Goal: Transaction & Acquisition: Purchase product/service

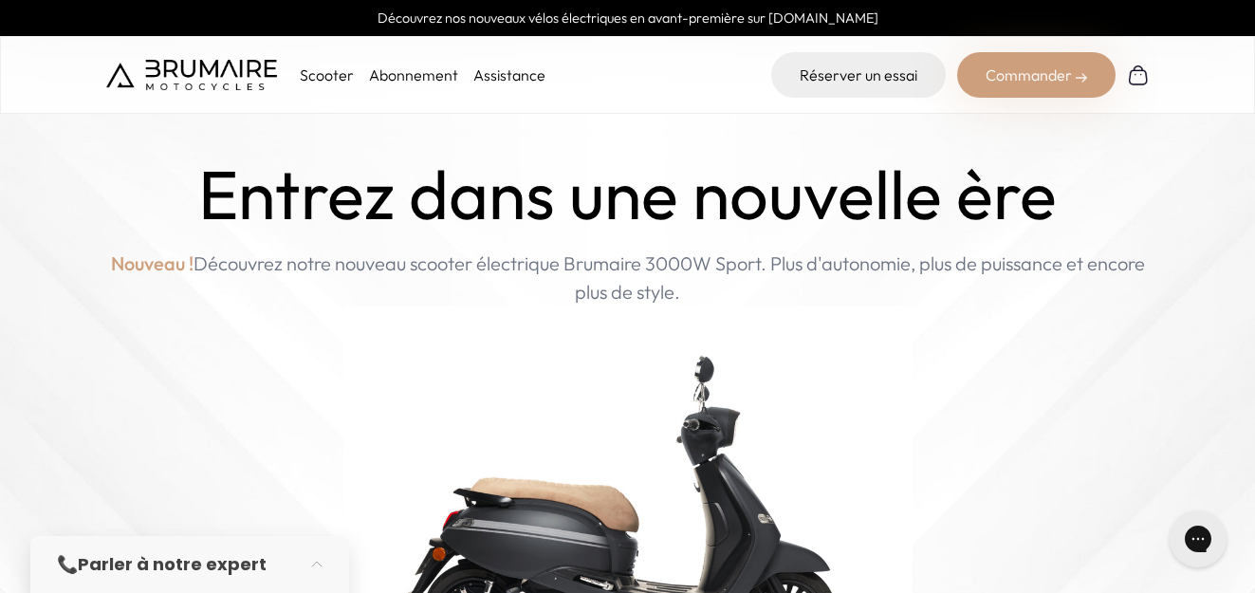
click at [342, 73] on p "Scooter" at bounding box center [327, 75] width 54 height 23
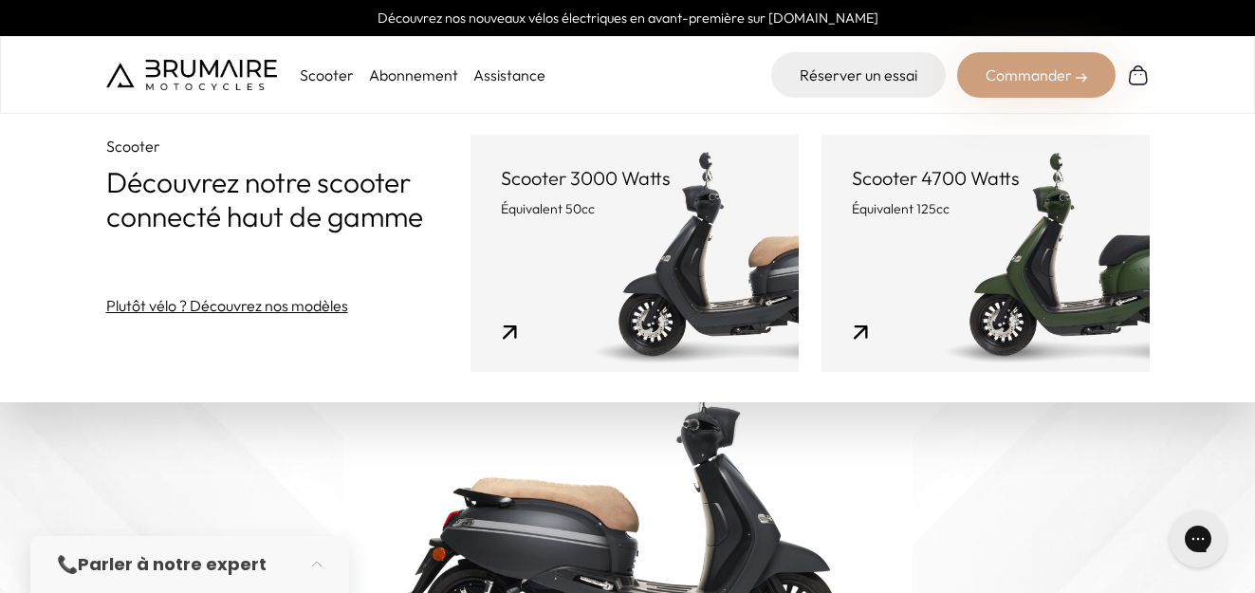
click at [1071, 74] on div "Commander" at bounding box center [1036, 75] width 158 height 46
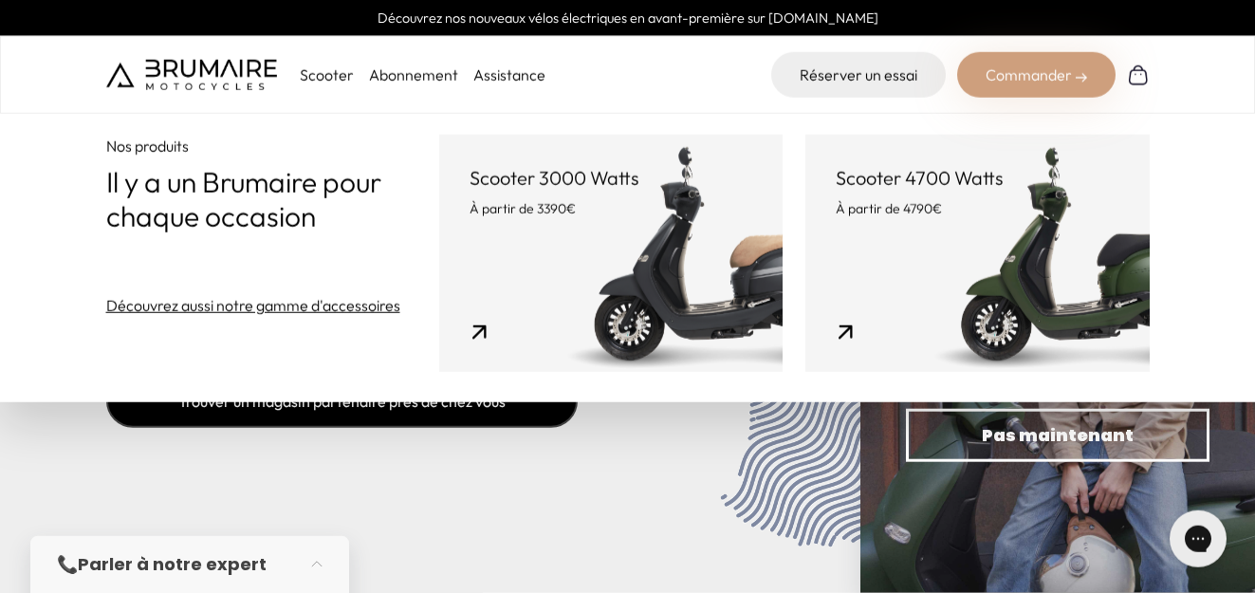
scroll to position [7354, 0]
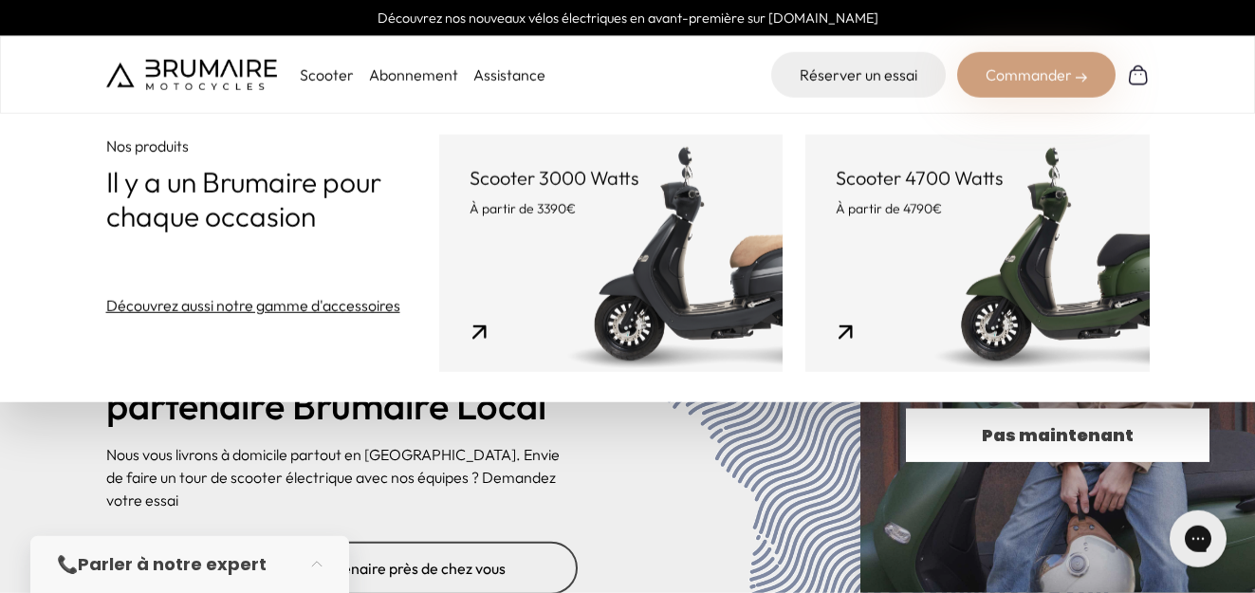
click at [979, 444] on span "Pas maintenant" at bounding box center [1057, 435] width 237 height 27
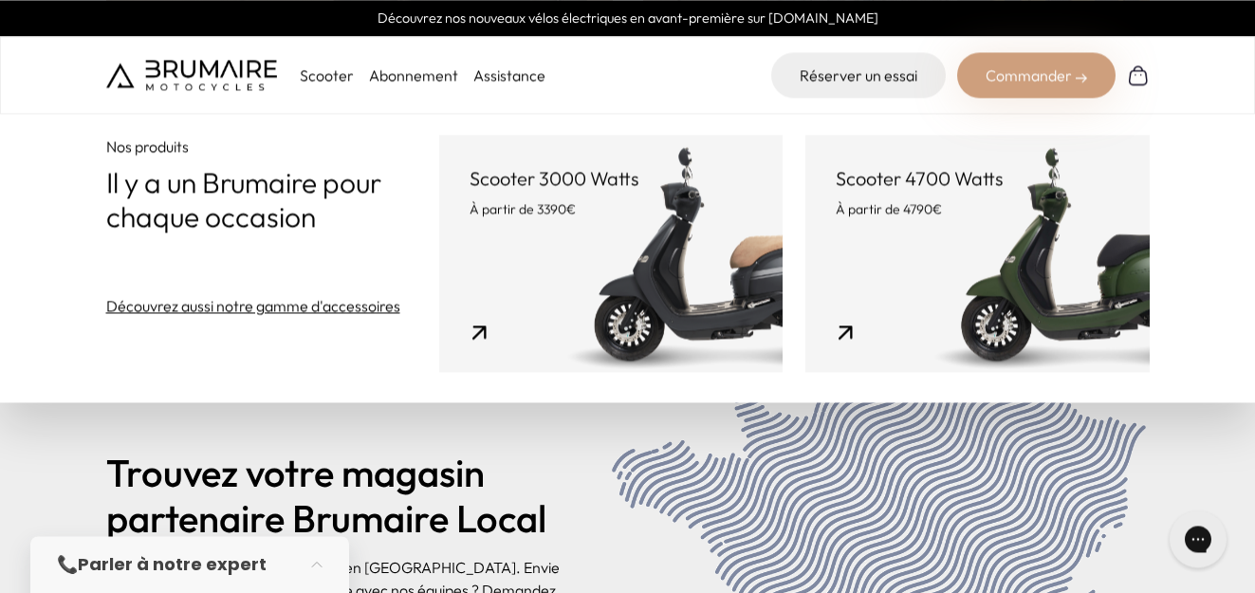
scroll to position [7217, 0]
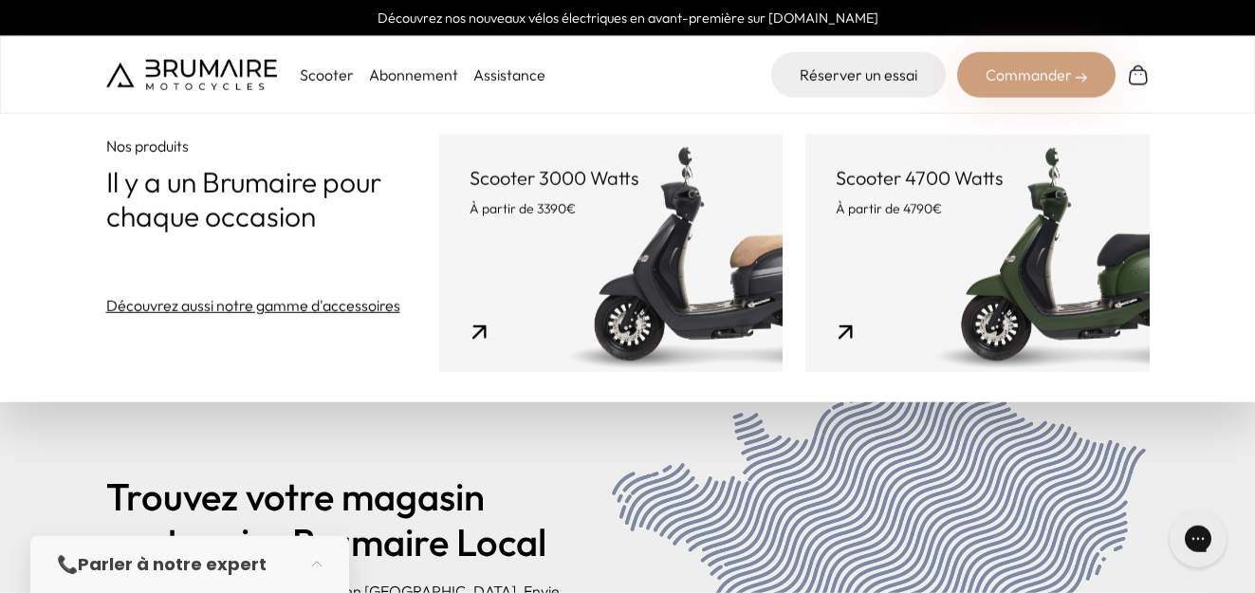
click at [186, 567] on strong "Parler à notre expert" at bounding box center [172, 564] width 189 height 24
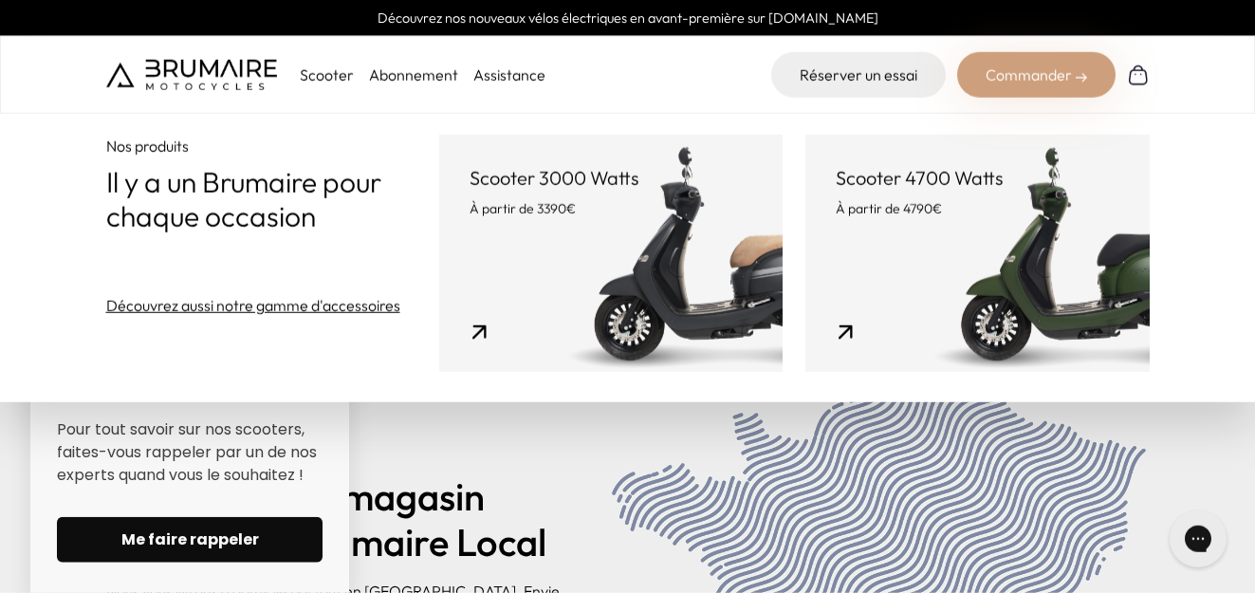
click at [225, 549] on span "Me faire rappeler" at bounding box center [190, 539] width 220 height 23
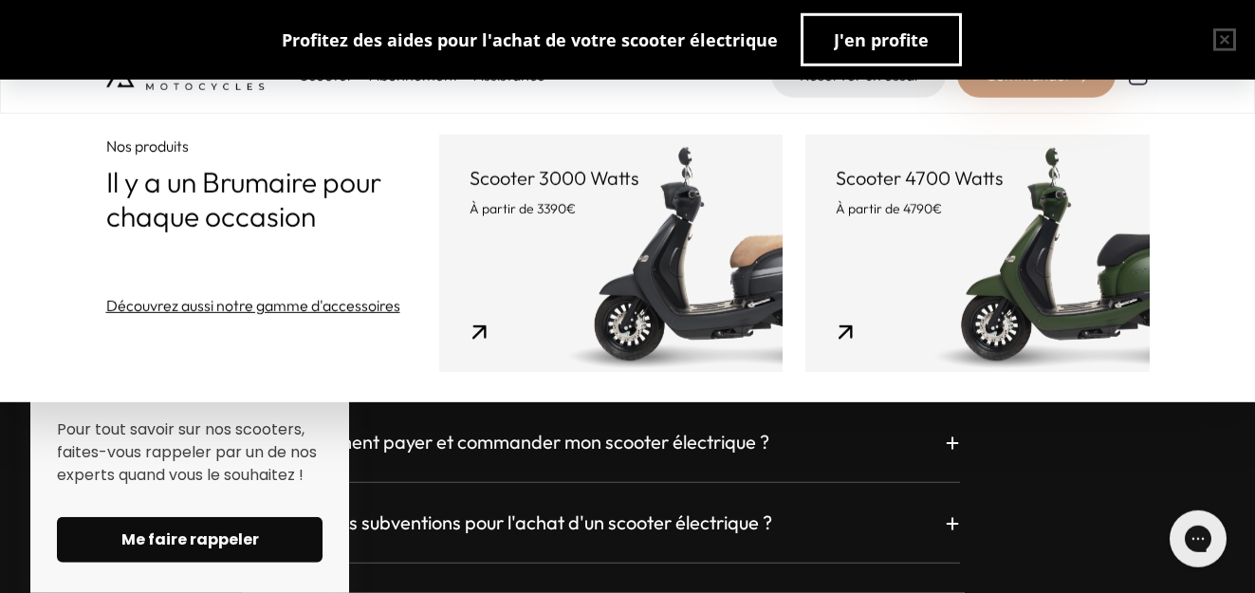
scroll to position [5274, 0]
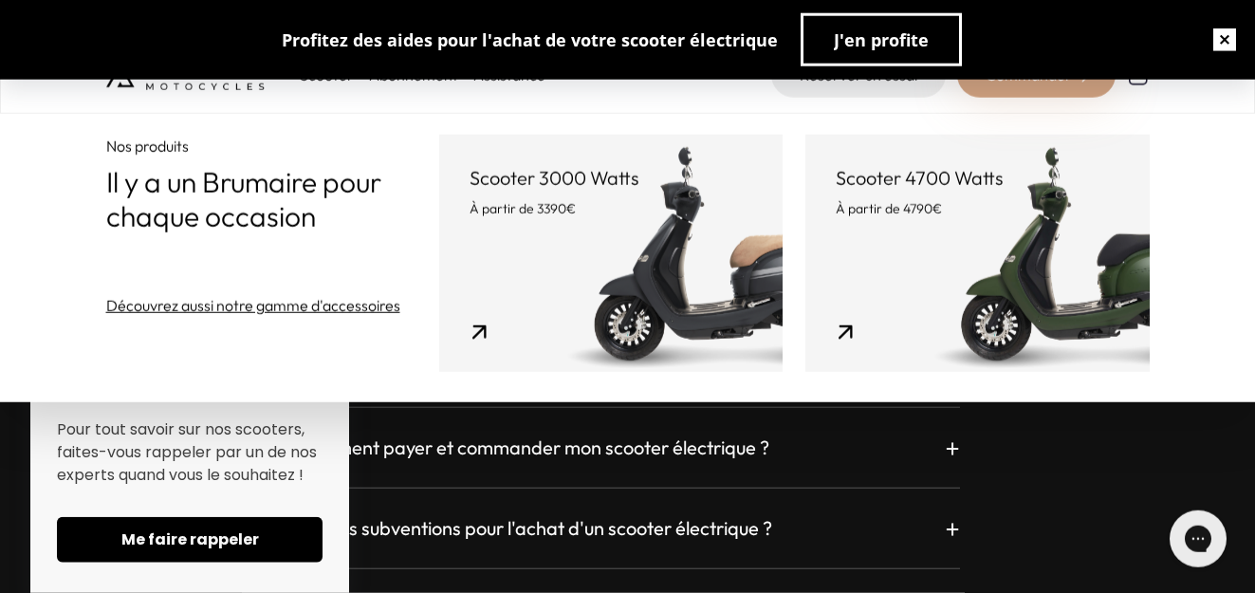
click at [1234, 42] on button "button" at bounding box center [1224, 39] width 61 height 61
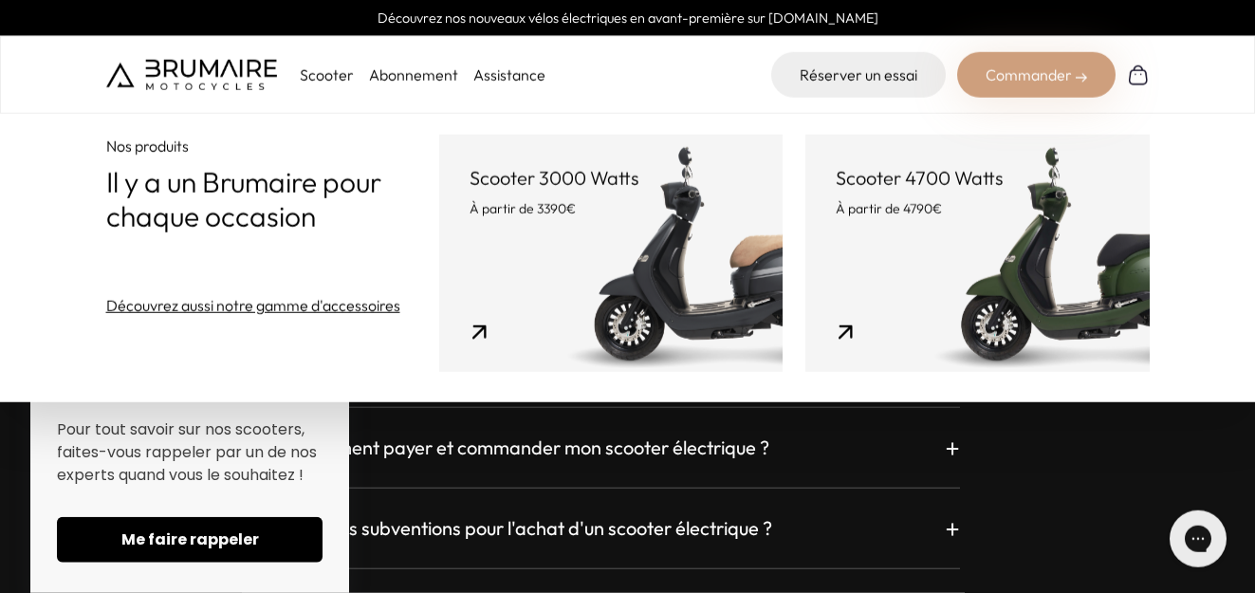
click at [1030, 80] on div "Commander" at bounding box center [1036, 75] width 158 height 46
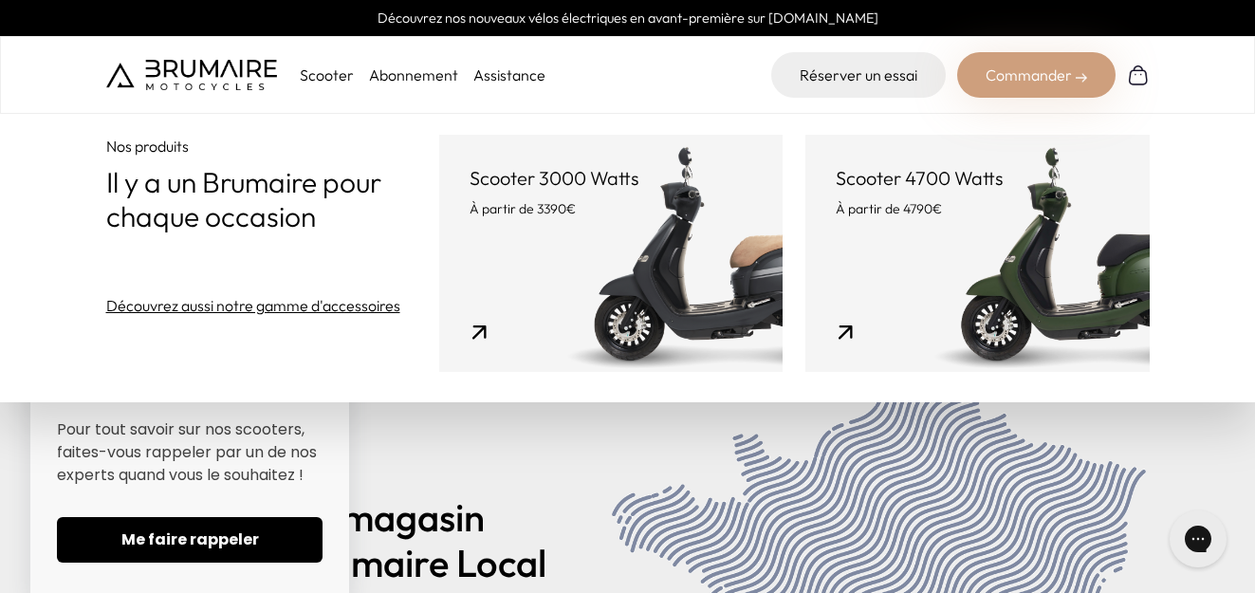
scroll to position [6878, 0]
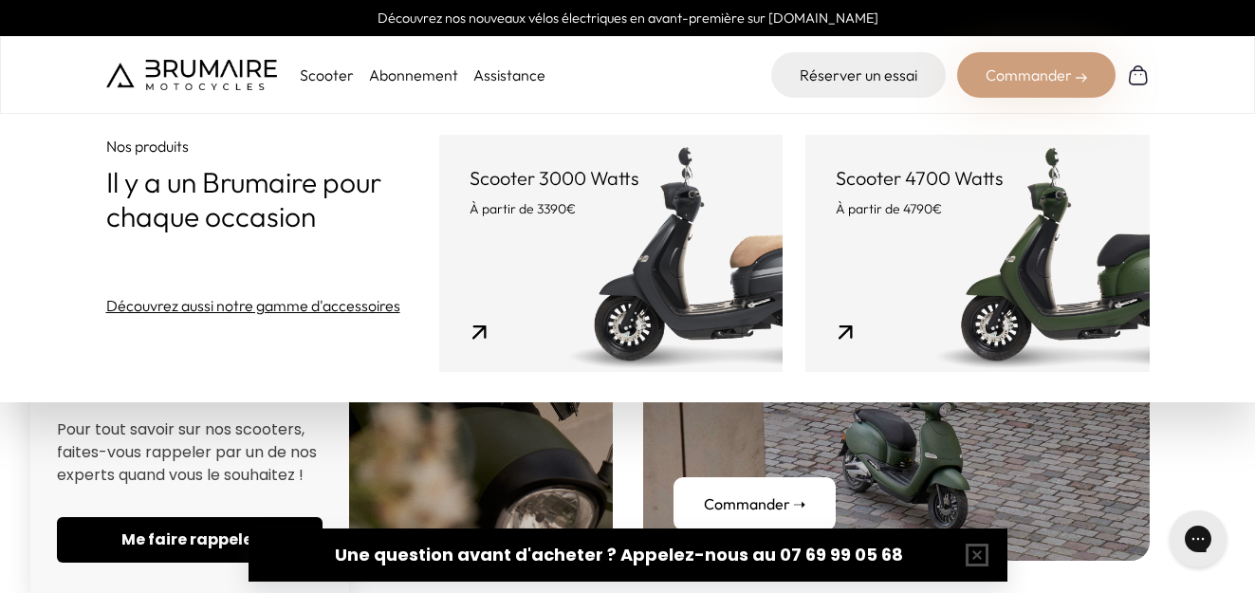
click at [302, 306] on link "Découvrez aussi notre gamme d'accessoires" at bounding box center [253, 305] width 294 height 23
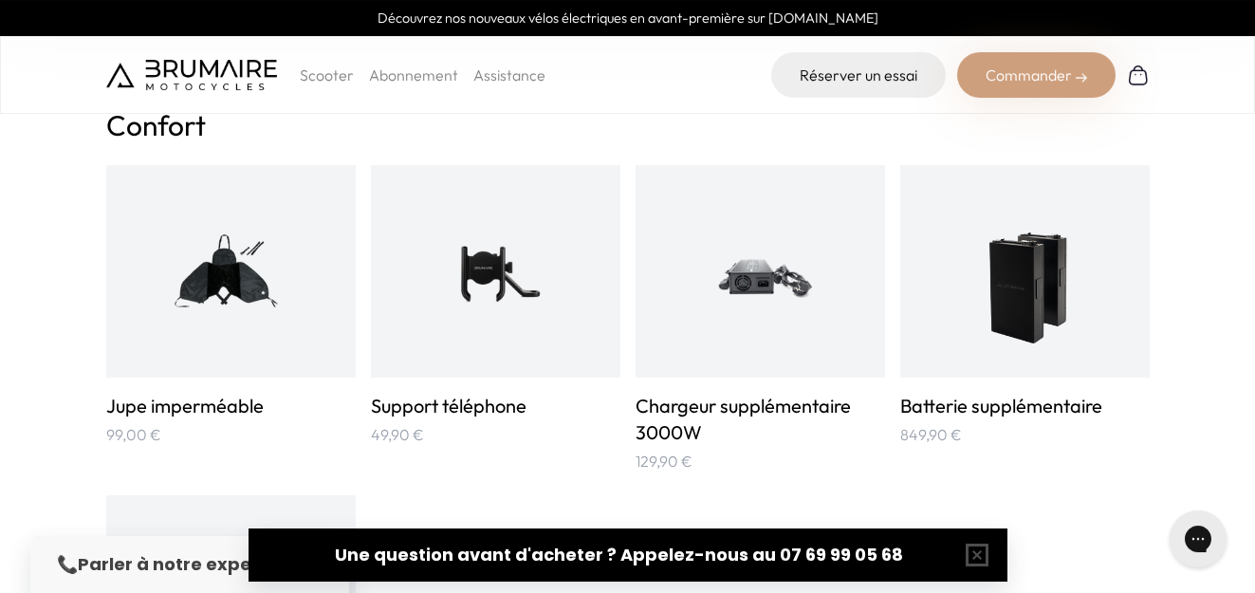
scroll to position [1002, 0]
click at [1046, 326] on img at bounding box center [1024, 270] width 125 height 167
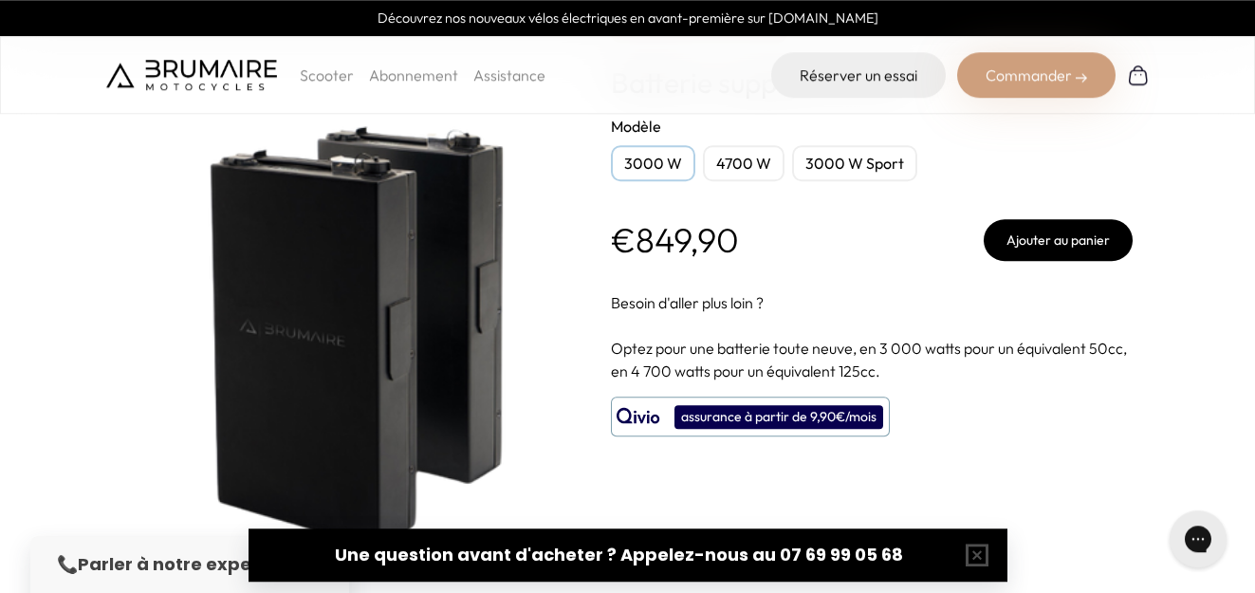
scroll to position [91, 0]
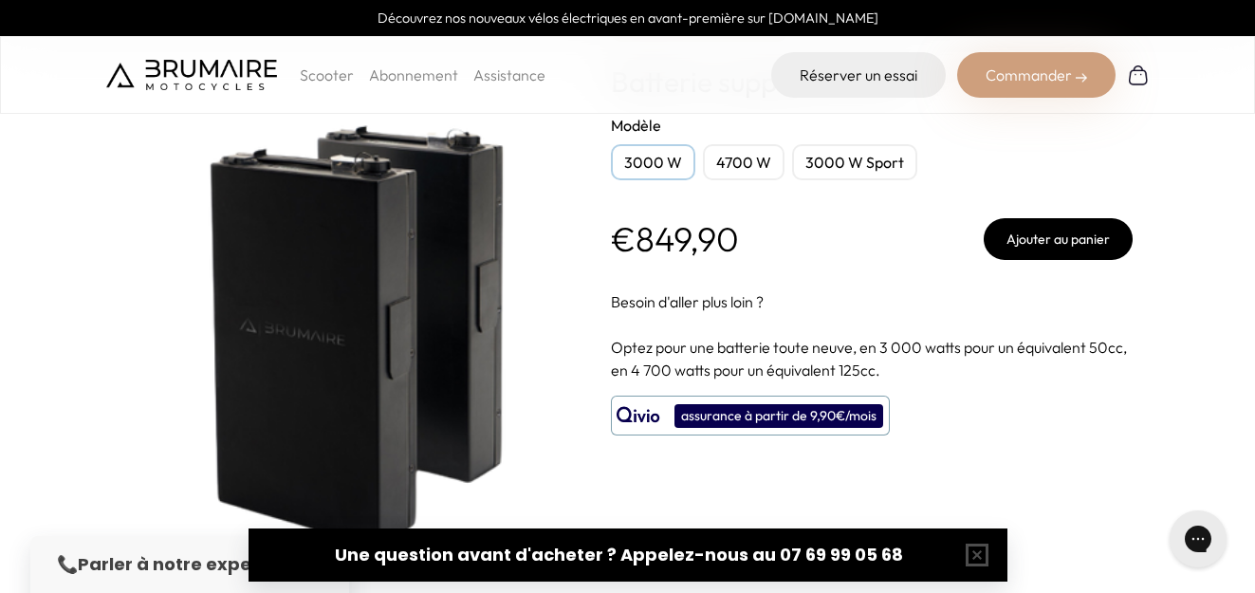
click at [1080, 243] on button "Ajouter au panier" at bounding box center [1058, 239] width 149 height 42
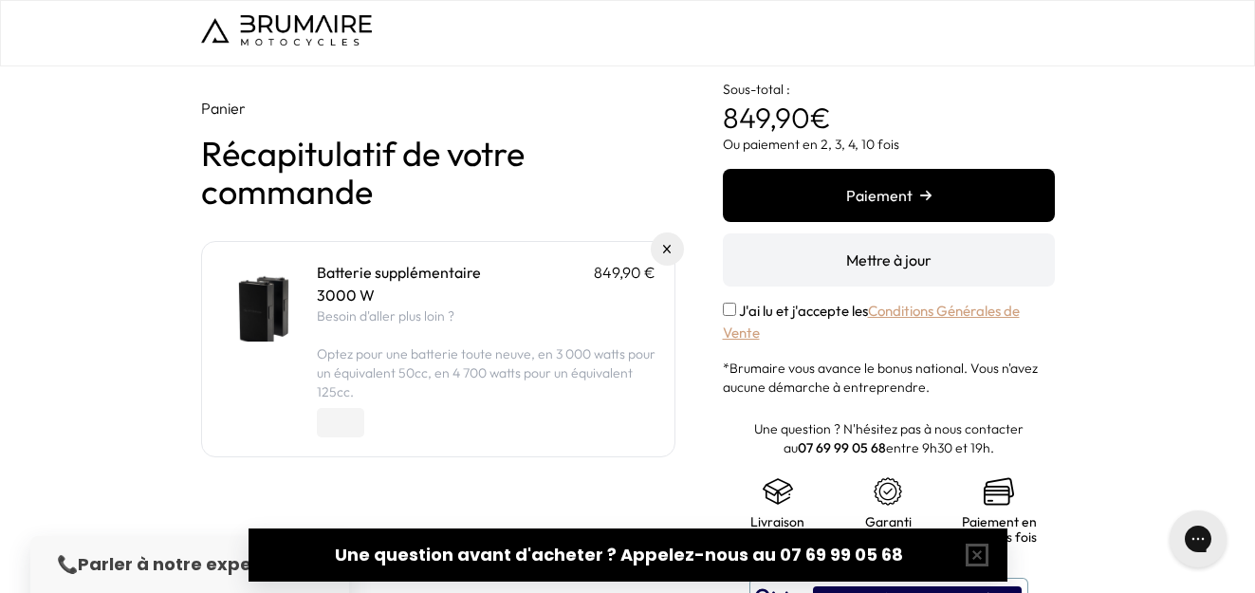
click at [907, 199] on button "Paiement" at bounding box center [889, 195] width 332 height 53
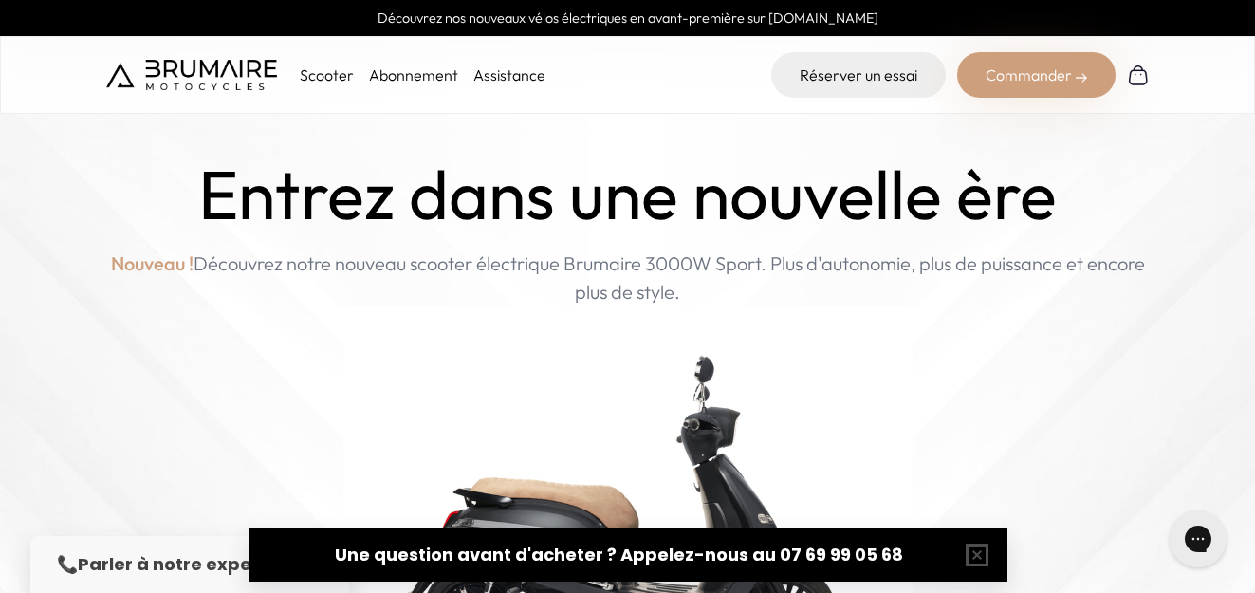
click at [1022, 80] on div "Commander" at bounding box center [1036, 75] width 158 height 46
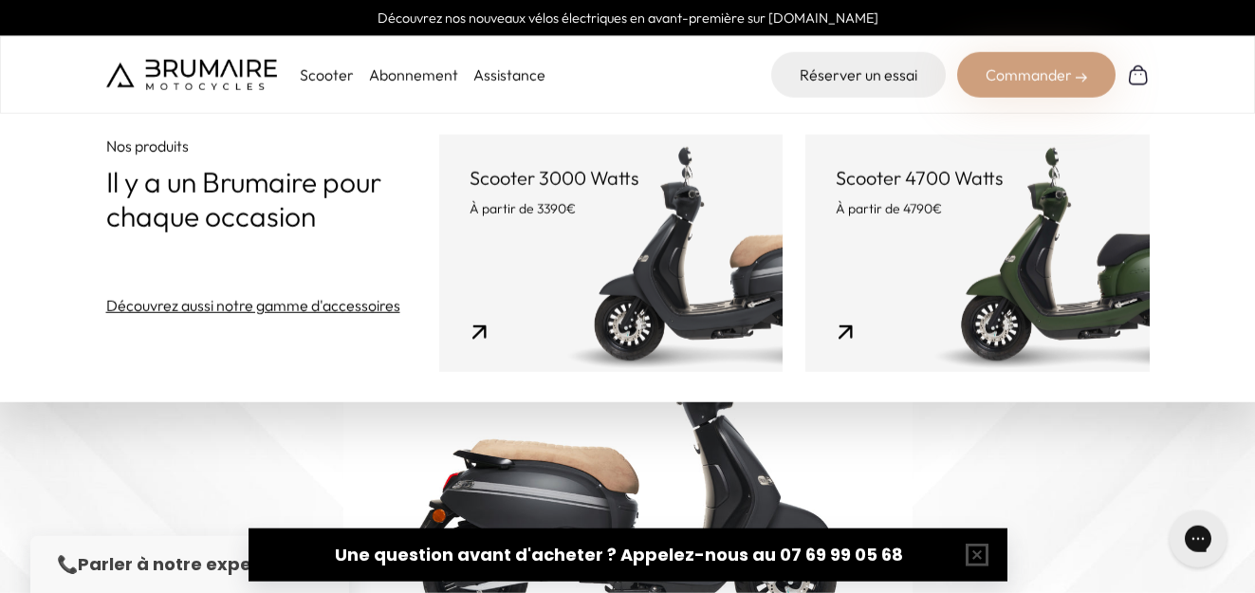
scroll to position [152, 0]
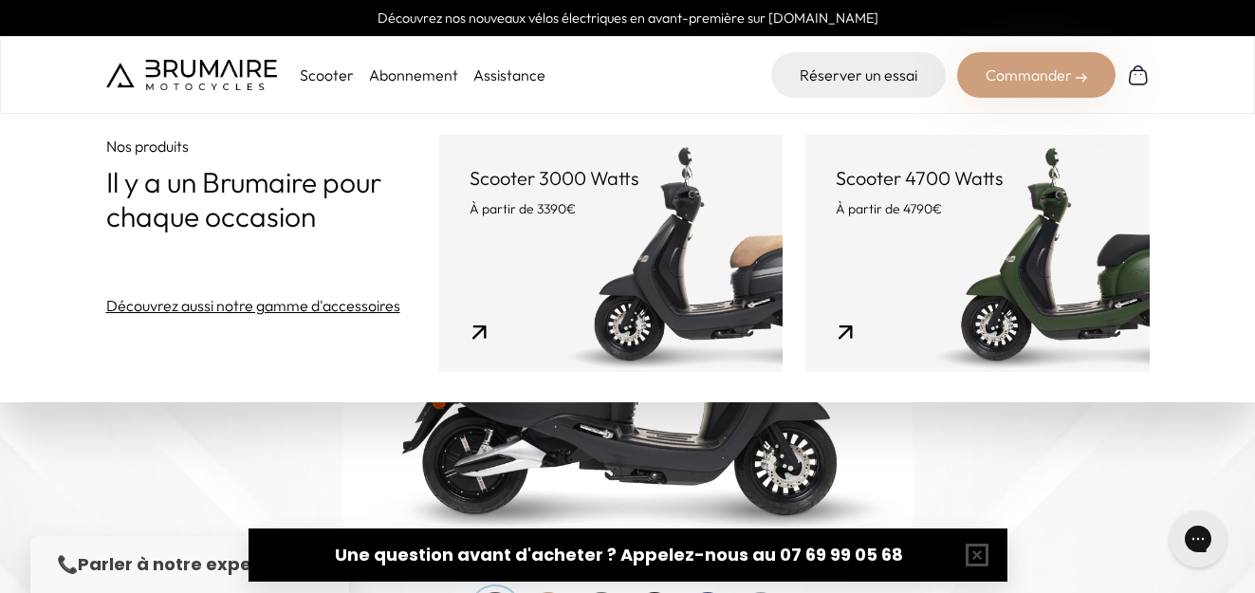
click at [315, 306] on link "Découvrez aussi notre gamme d'accessoires" at bounding box center [253, 305] width 294 height 23
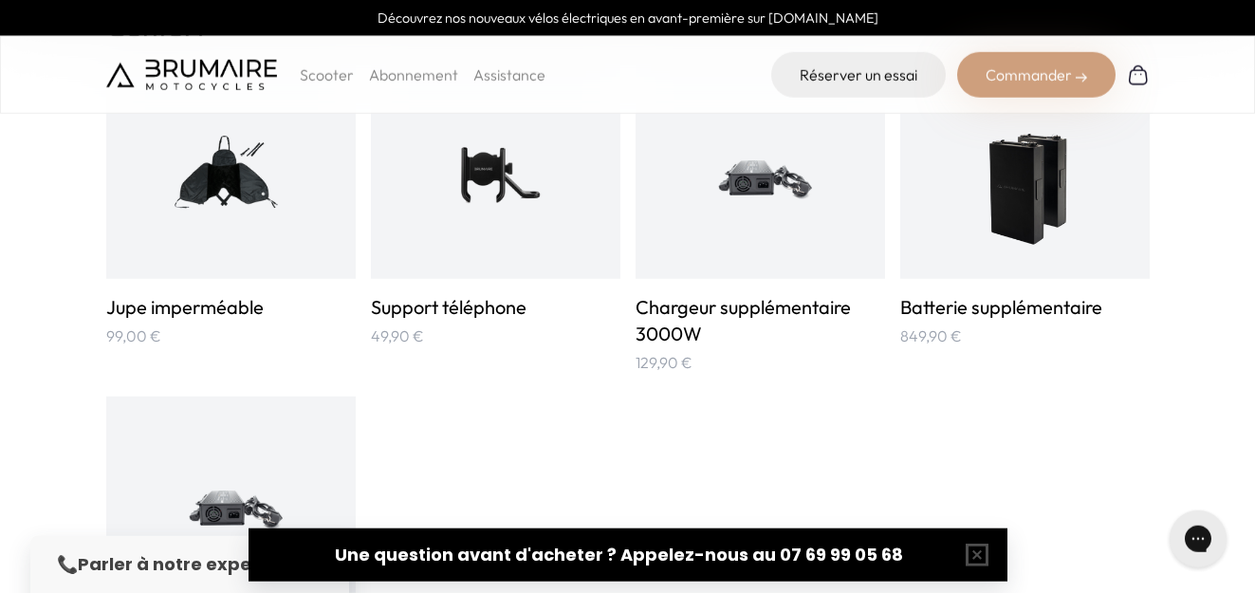
scroll to position [1093, 0]
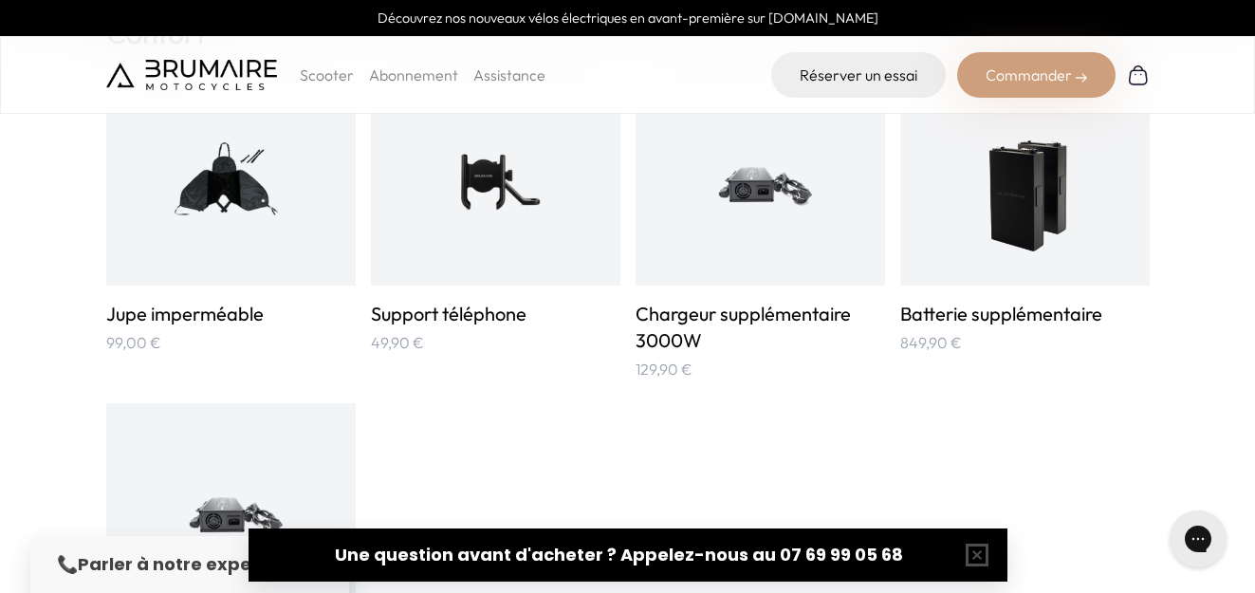
click at [985, 251] on img at bounding box center [1024, 179] width 125 height 167
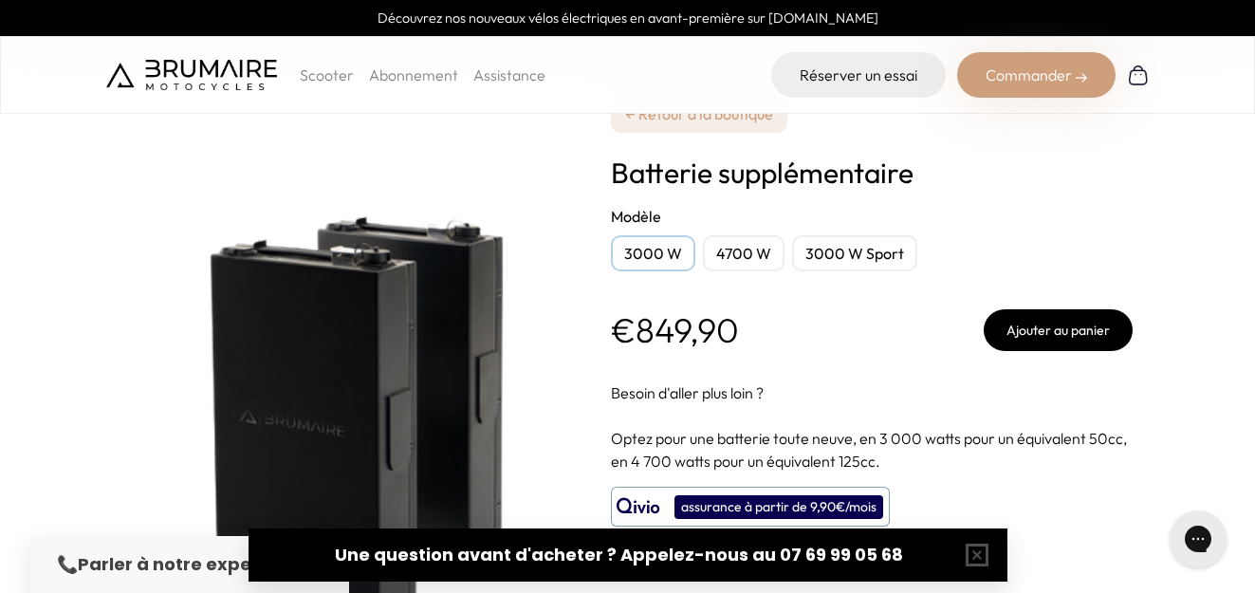
click at [750, 259] on div "4700 W" at bounding box center [744, 253] width 82 height 36
click at [843, 254] on div "3000 W Sport" at bounding box center [854, 253] width 125 height 36
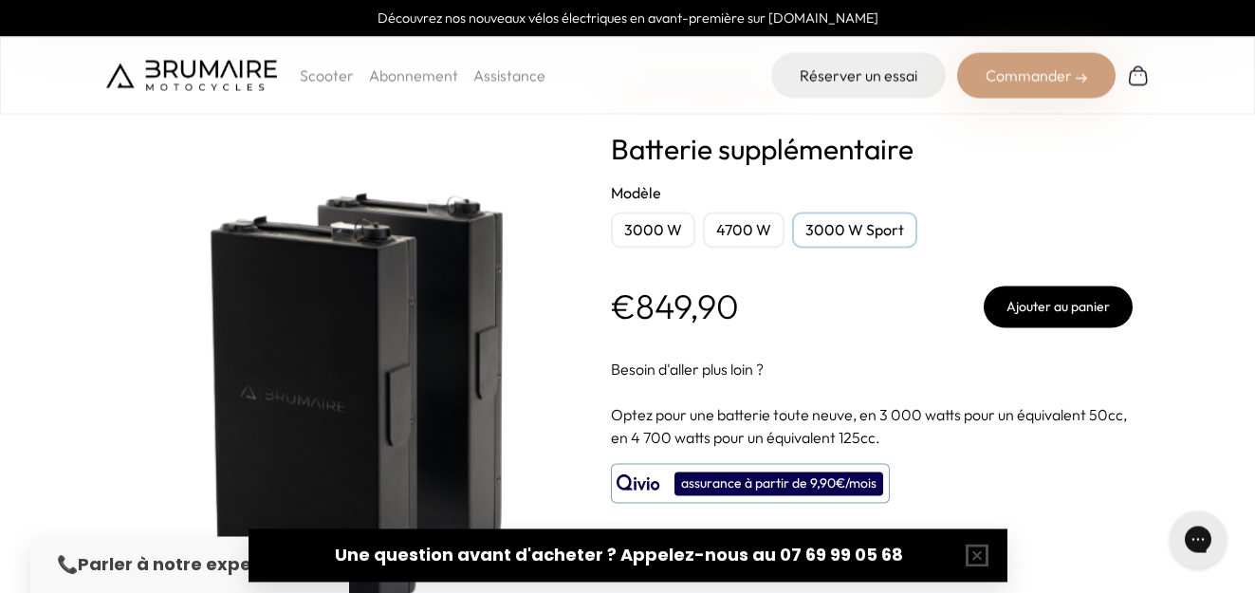
scroll to position [46, 0]
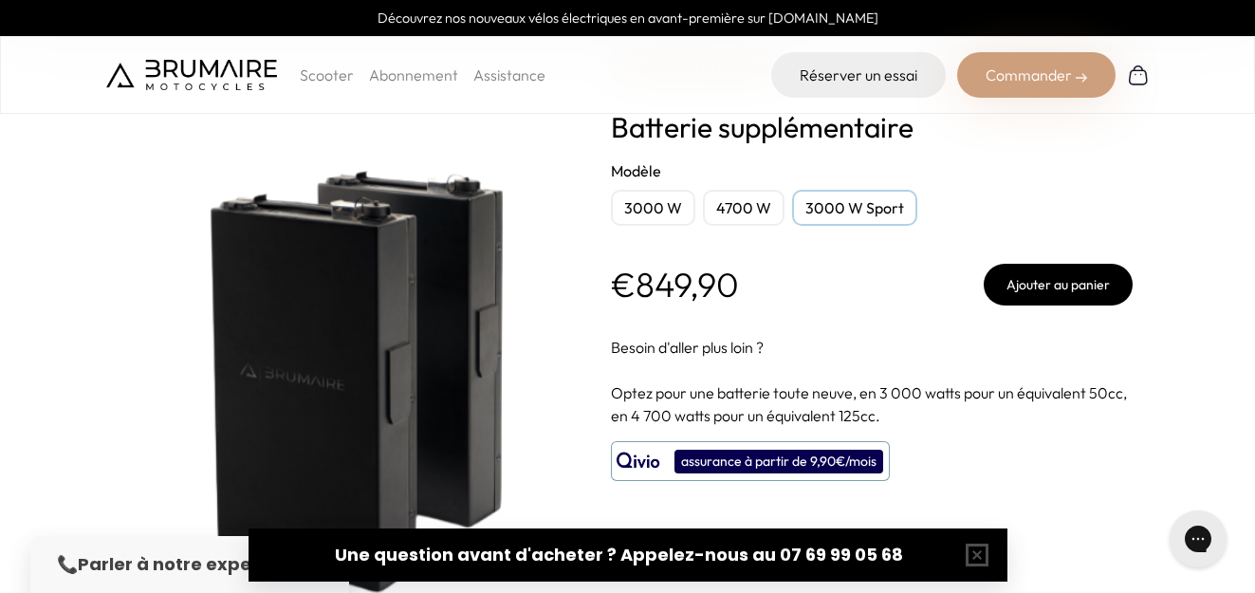
click at [839, 214] on div "3000 W Sport" at bounding box center [854, 208] width 125 height 36
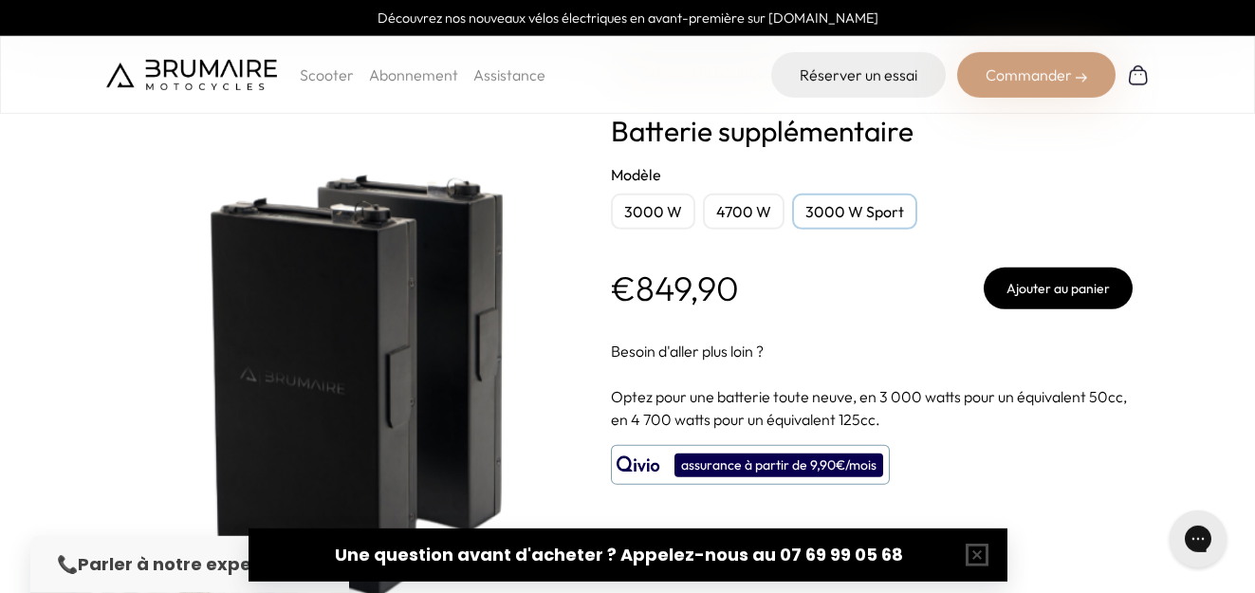
scroll to position [30, 0]
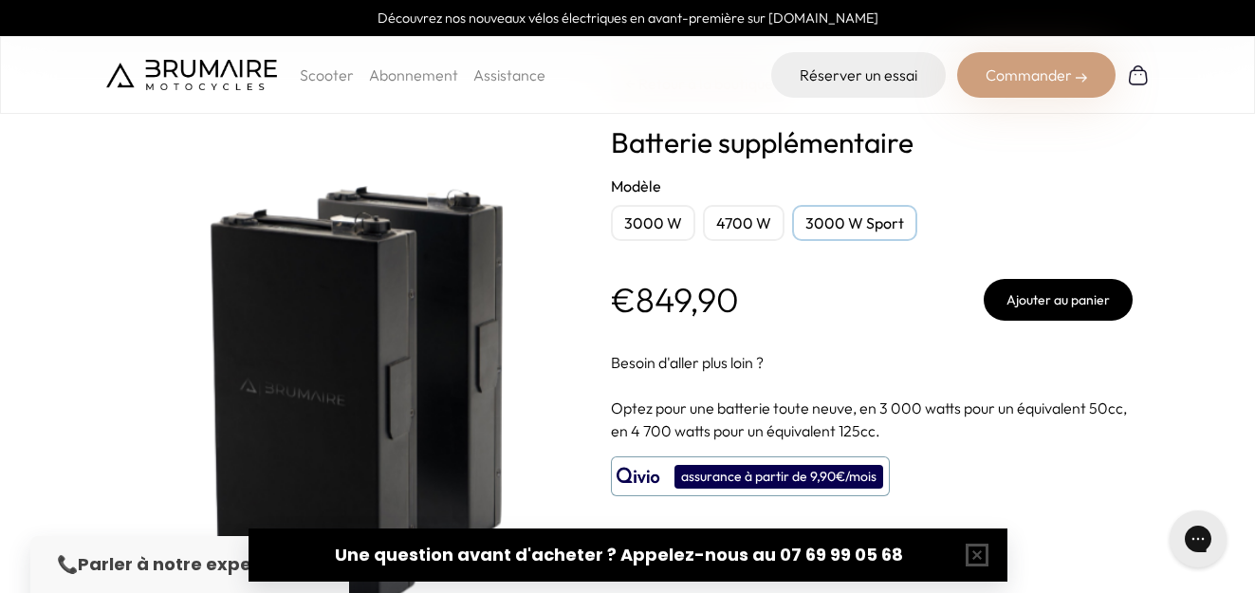
click at [1032, 306] on button "Ajouter au panier" at bounding box center [1058, 300] width 149 height 42
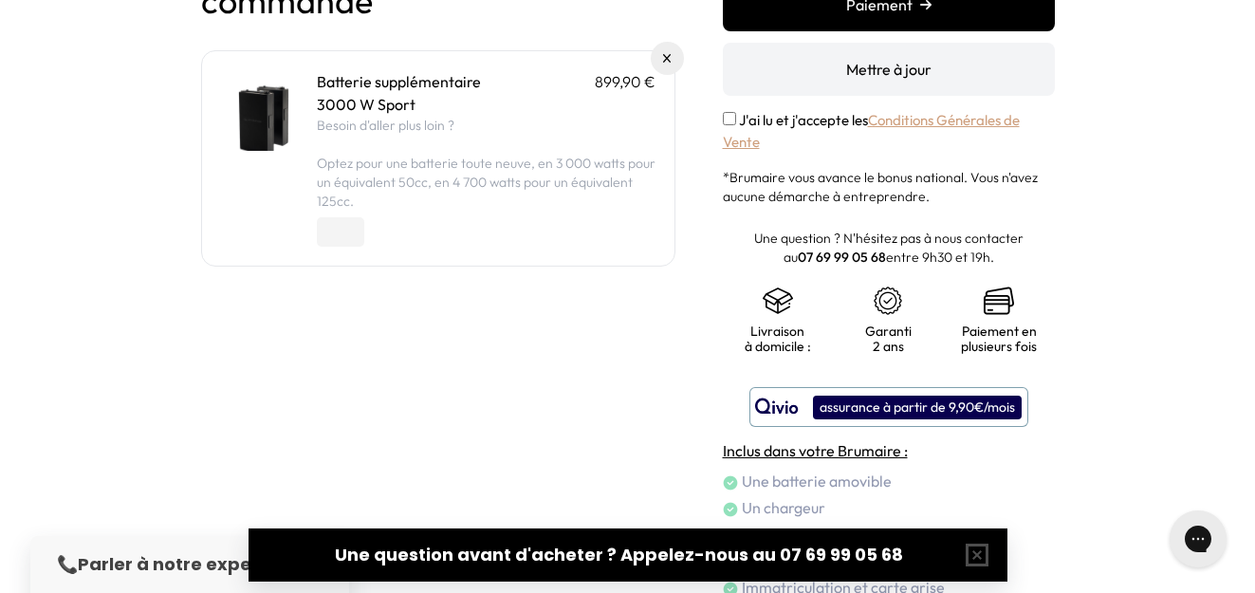
scroll to position [80, 0]
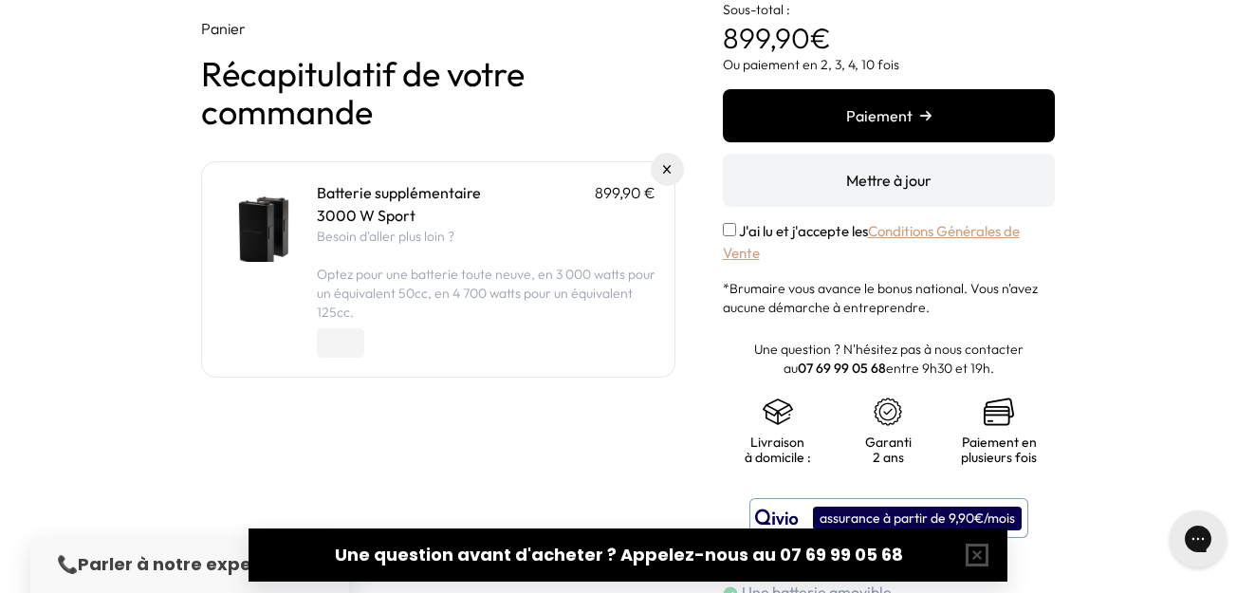
click at [926, 120] on img "submit" at bounding box center [925, 115] width 11 height 11
click at [1189, 539] on icon "Gorgias live chat" at bounding box center [1198, 538] width 21 height 21
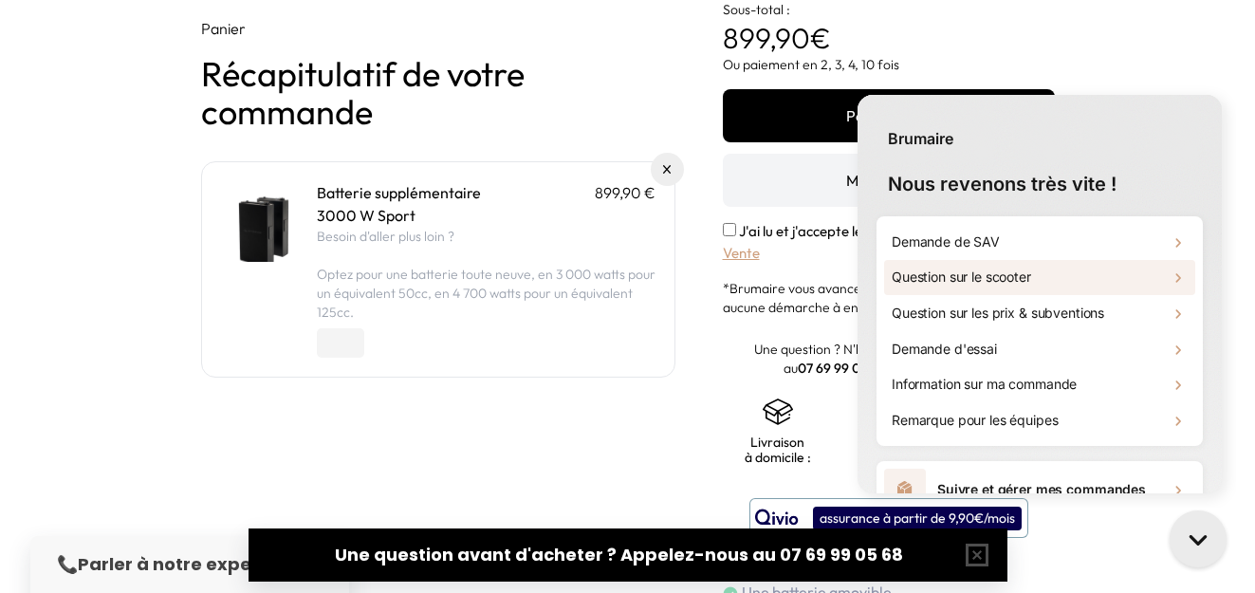
click at [1071, 276] on div "Question sur le scooter" at bounding box center [1039, 278] width 311 height 36
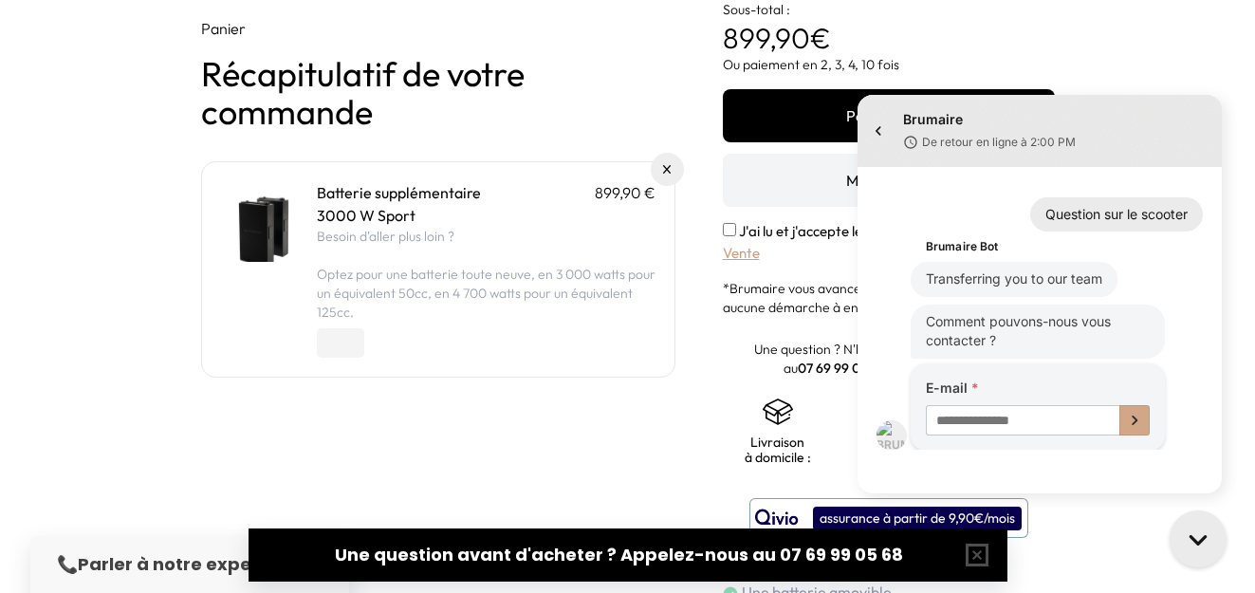
scroll to position [45, 0]
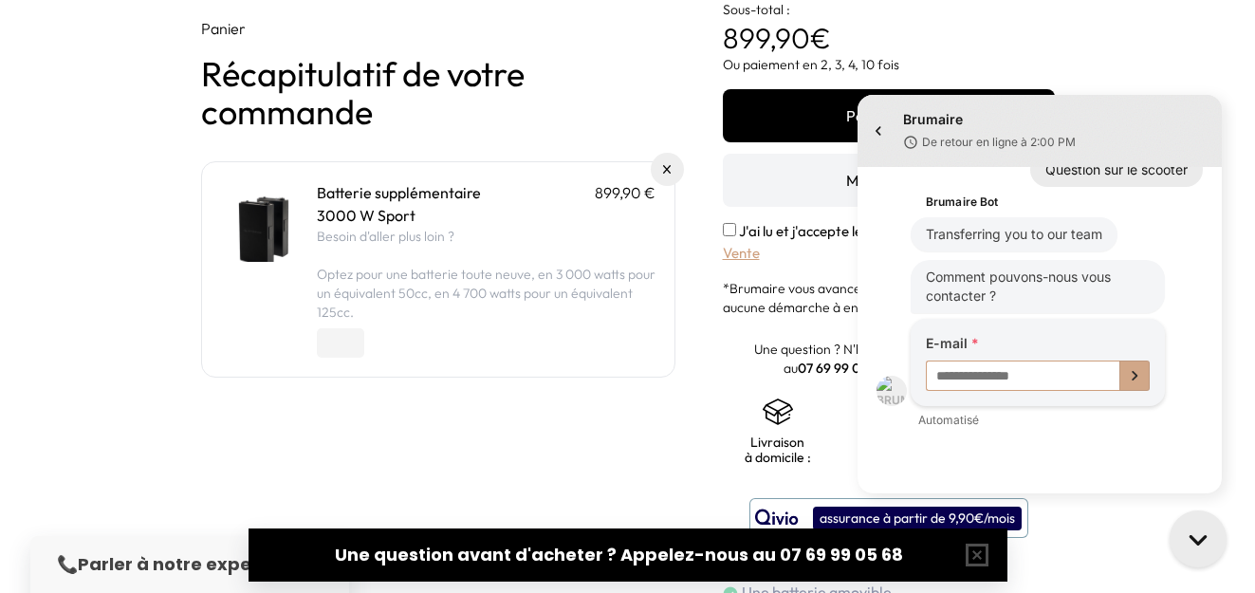
click at [991, 374] on input "E-mail" at bounding box center [1023, 376] width 194 height 30
type input "**********"
click at [1131, 384] on icon "Submit E-mail" at bounding box center [1135, 376] width 26 height 26
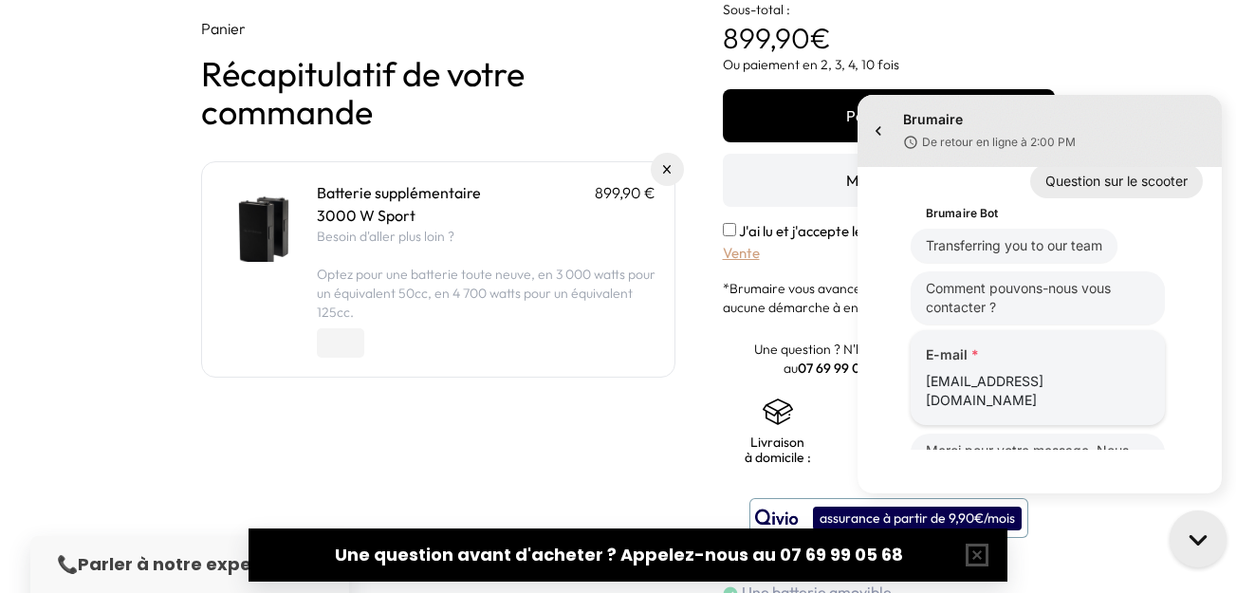
scroll to position [131, 0]
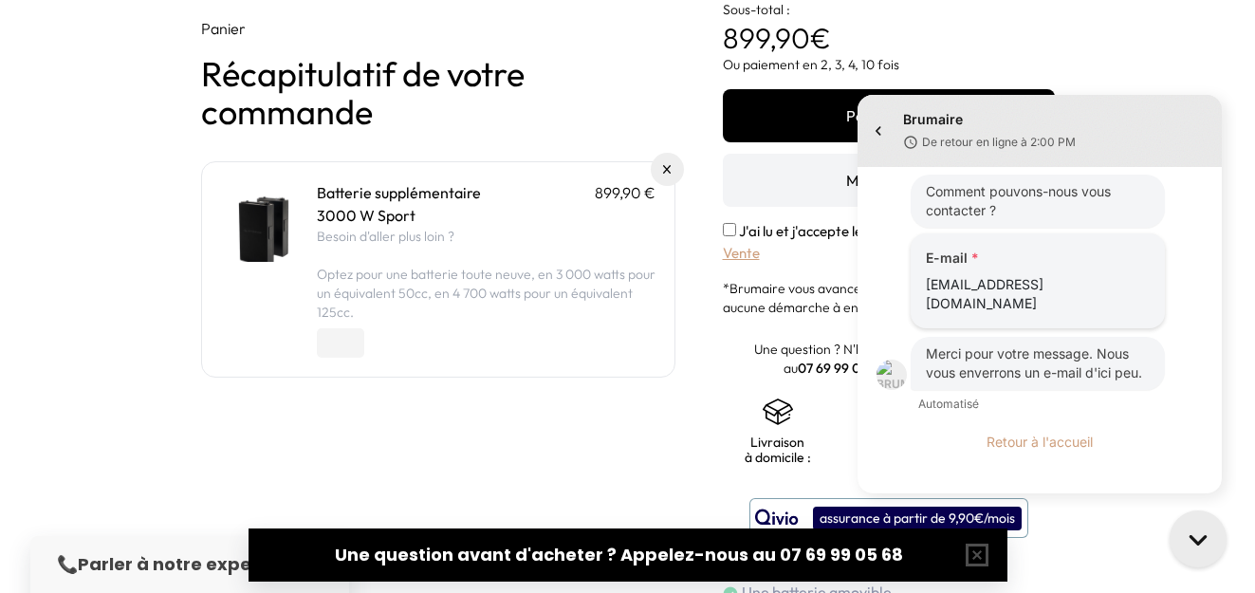
click at [843, 85] on div "Jump to the latest message" at bounding box center [843, 85] width 0 height 0
click at [1002, 434] on button "Retour à l'accueil" at bounding box center [1040, 442] width 106 height 16
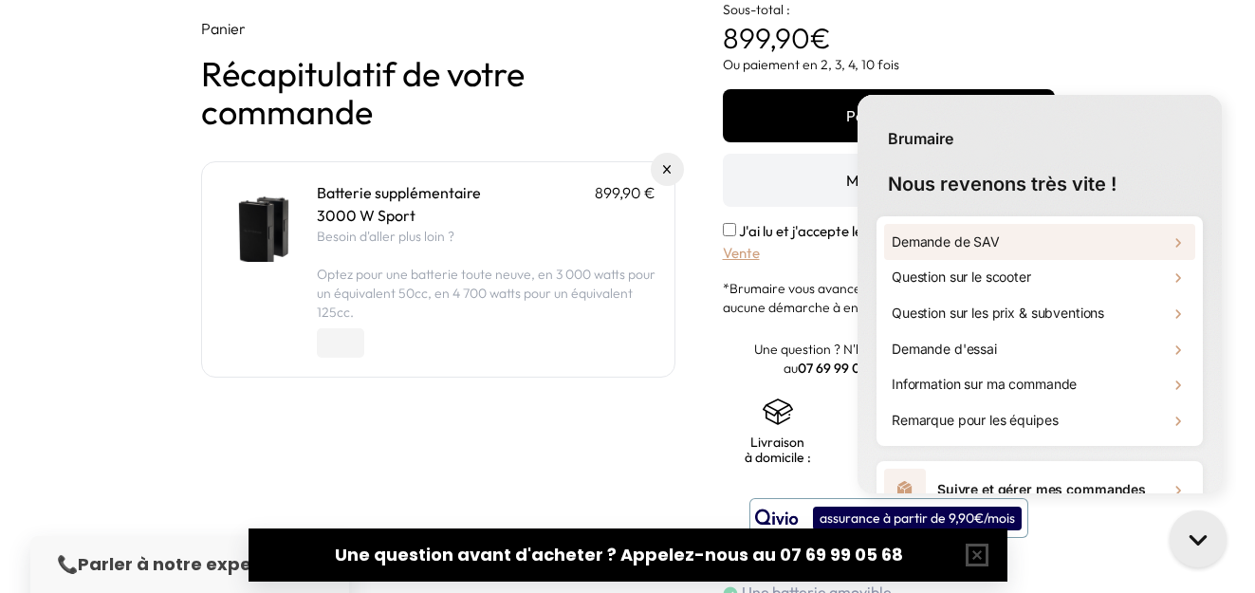
click at [995, 249] on h2 "Demande de SAV" at bounding box center [946, 241] width 108 height 19
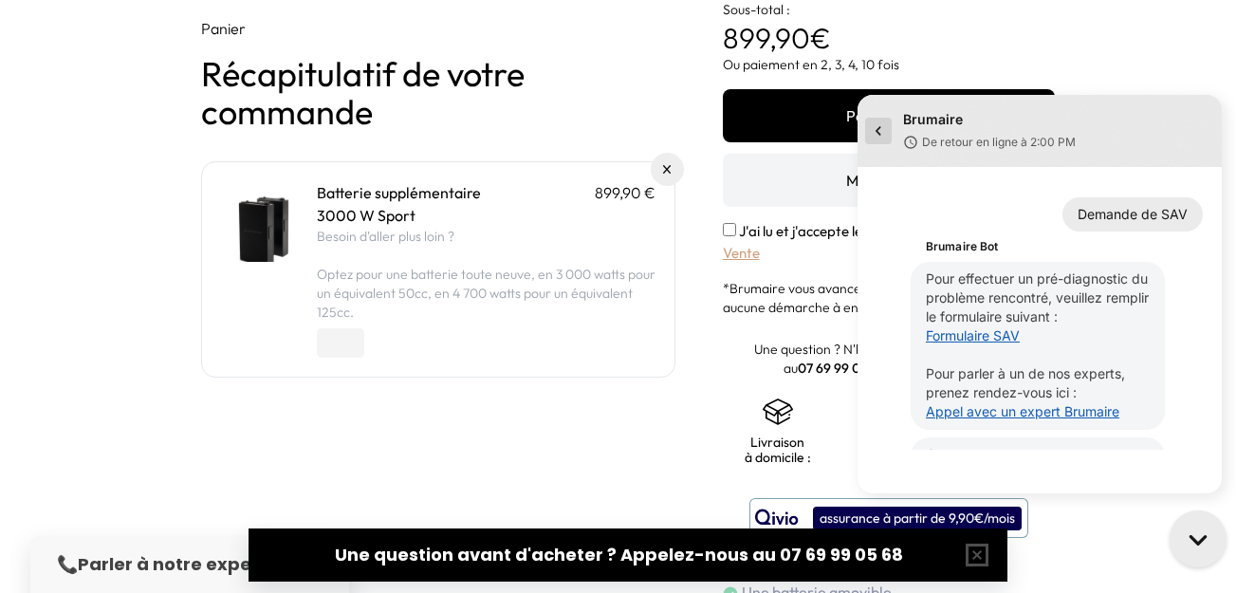
scroll to position [177, 0]
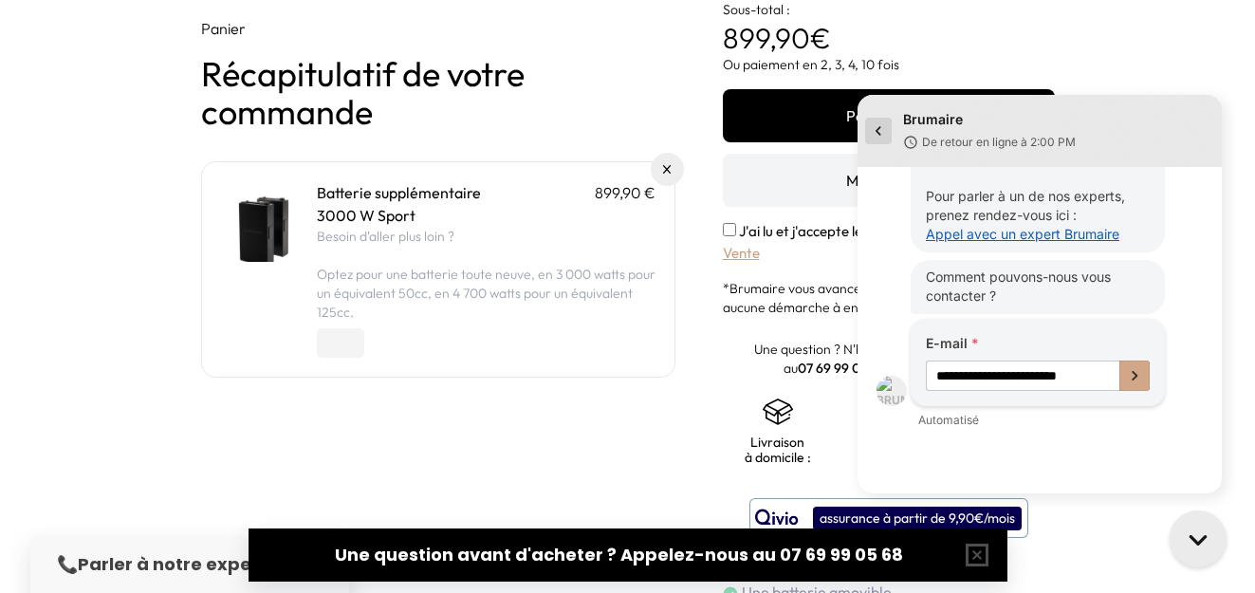
click at [875, 130] on icon "go to home page" at bounding box center [878, 131] width 19 height 23
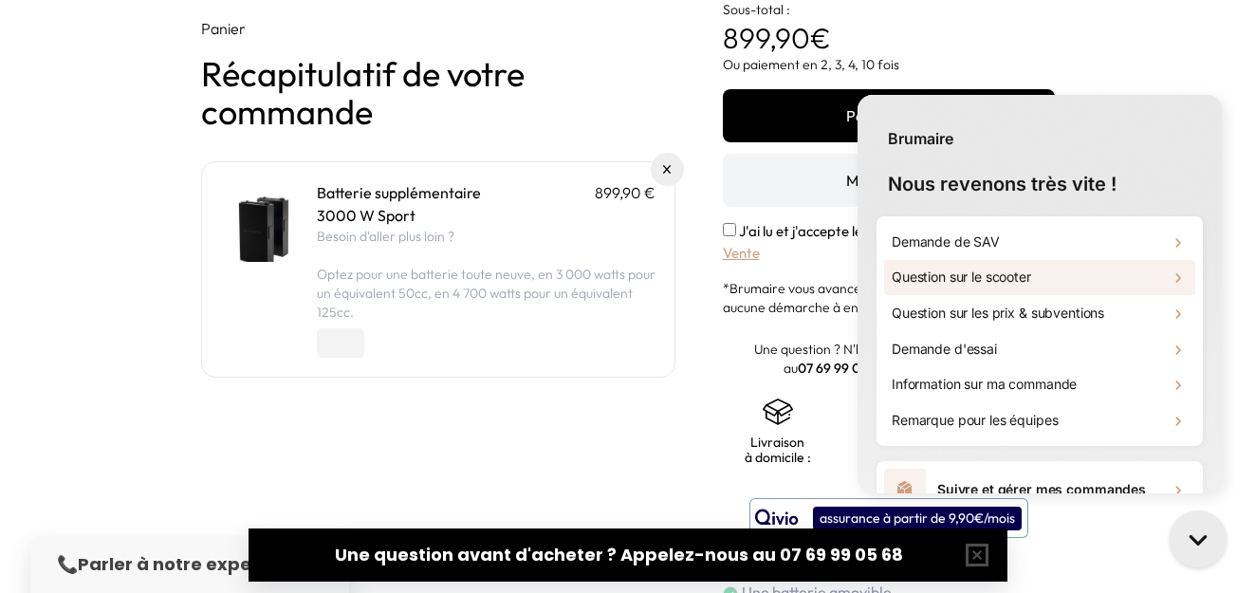
click at [999, 276] on h2 "Question sur le scooter" at bounding box center [961, 277] width 139 height 19
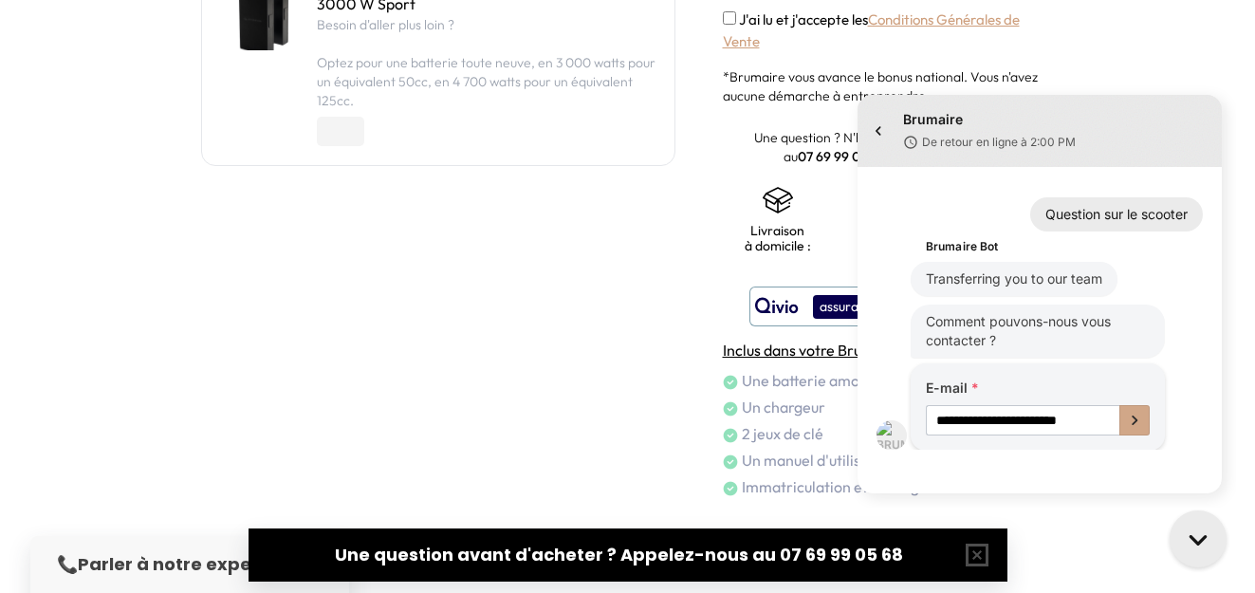
scroll to position [45, 0]
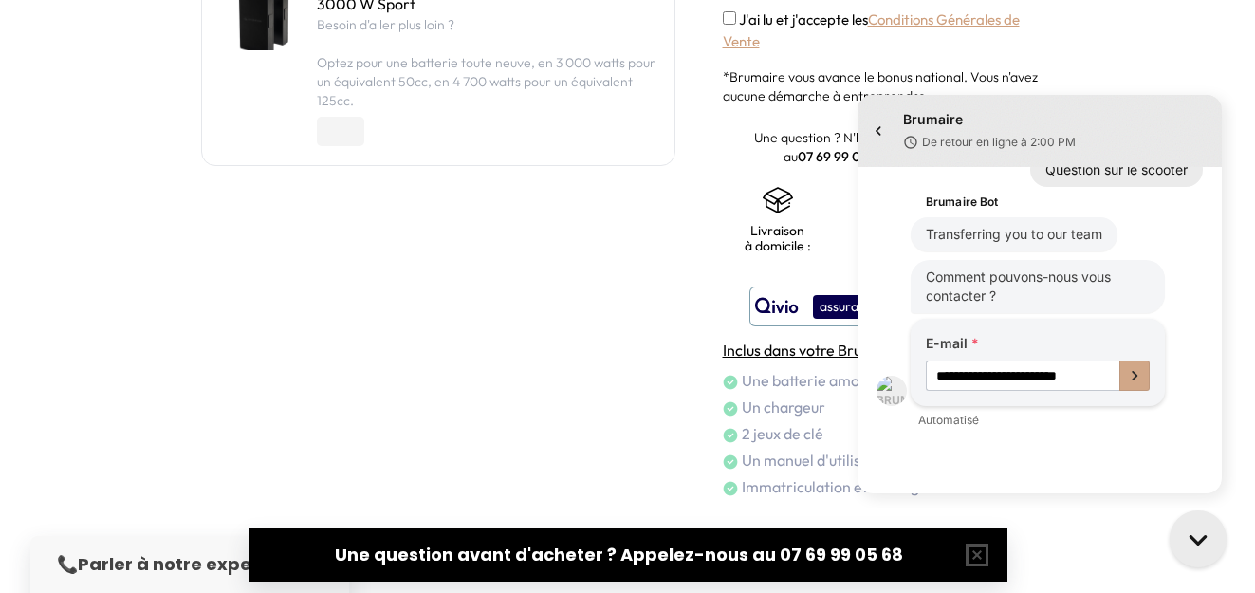
click at [1053, 474] on div "Conversation messages" at bounding box center [1040, 478] width 364 height 30
click at [877, 129] on icon "go to home page" at bounding box center [878, 131] width 19 height 23
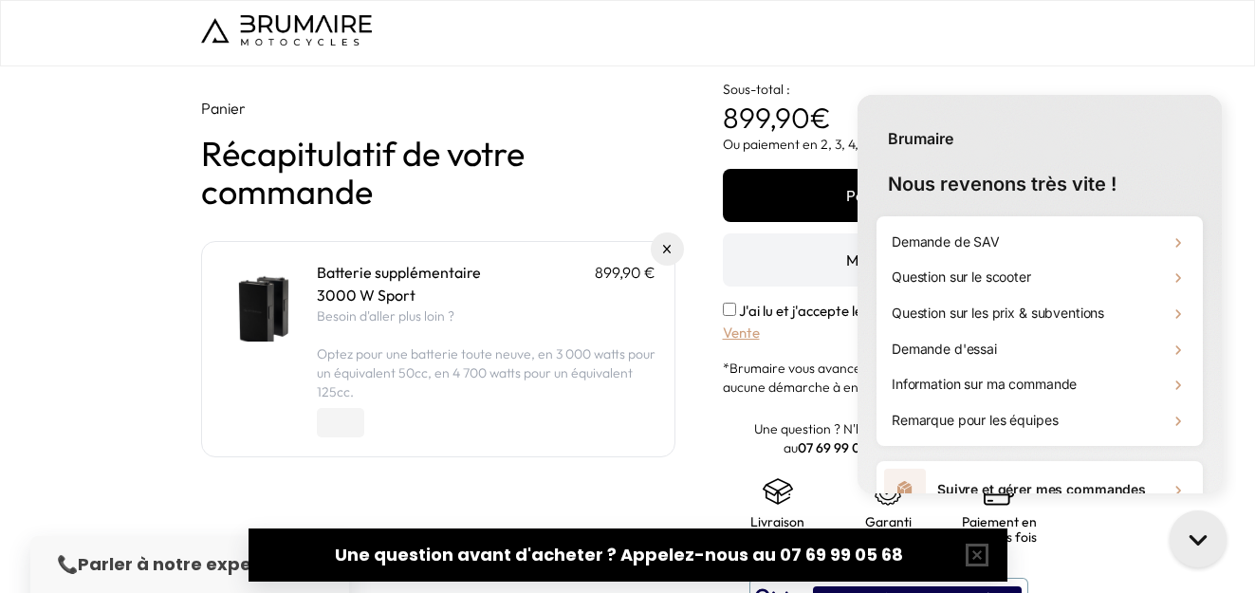
scroll to position [0, 0]
